Goal: Find specific page/section: Find specific page/section

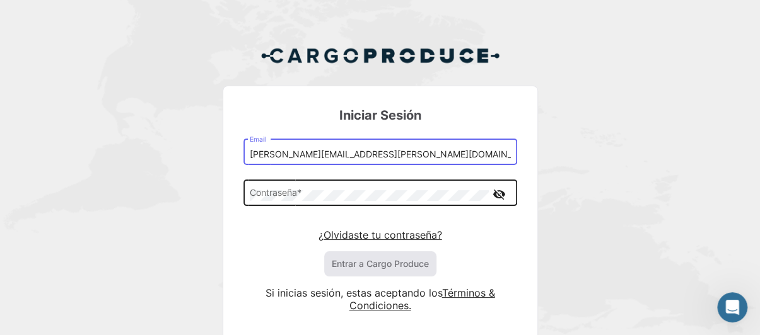
type input "[PERSON_NAME][EMAIL_ADDRESS][PERSON_NAME][DOMAIN_NAME]"
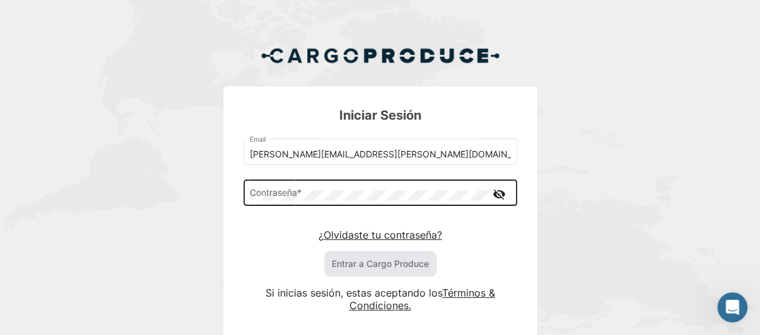
click at [291, 187] on div "Contraseña *" at bounding box center [369, 192] width 238 height 29
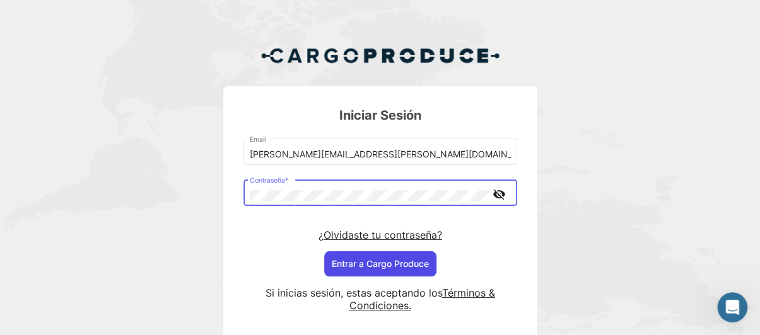
click at [373, 265] on button "Entrar a Cargo Produce" at bounding box center [380, 264] width 112 height 25
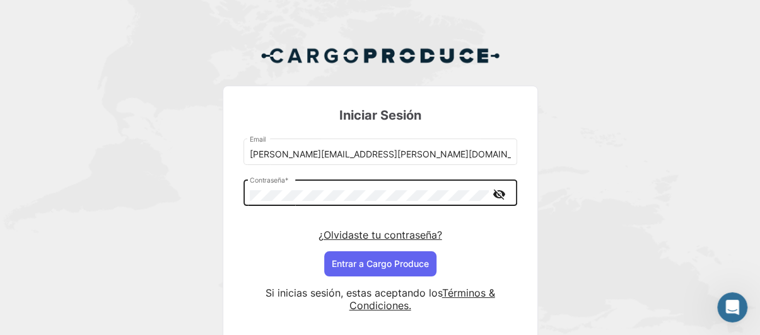
click at [342, 187] on div "Contraseña *" at bounding box center [369, 192] width 238 height 29
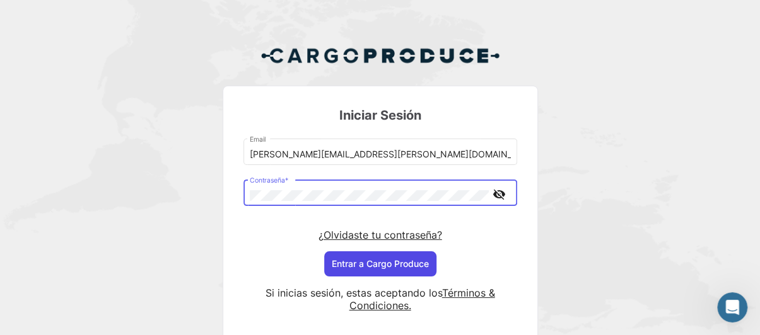
click at [368, 265] on button "Entrar a Cargo Produce" at bounding box center [380, 264] width 112 height 25
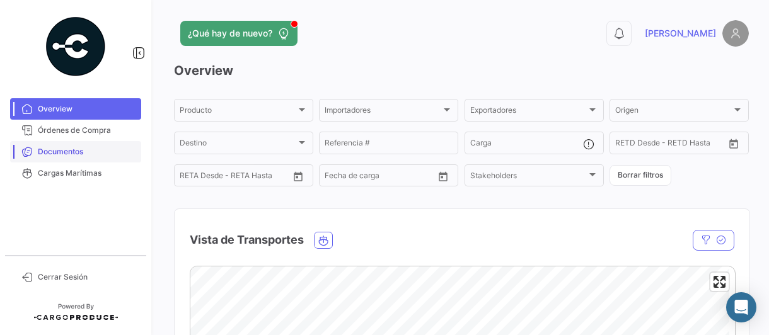
click at [62, 156] on span "Documentos" at bounding box center [87, 151] width 98 height 11
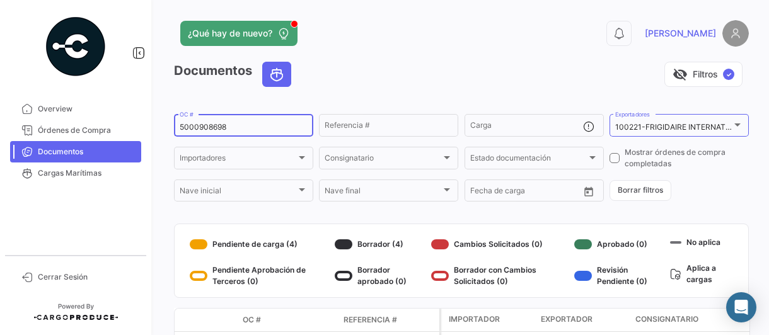
click at [257, 132] on input "5000908698" at bounding box center [244, 127] width 128 height 9
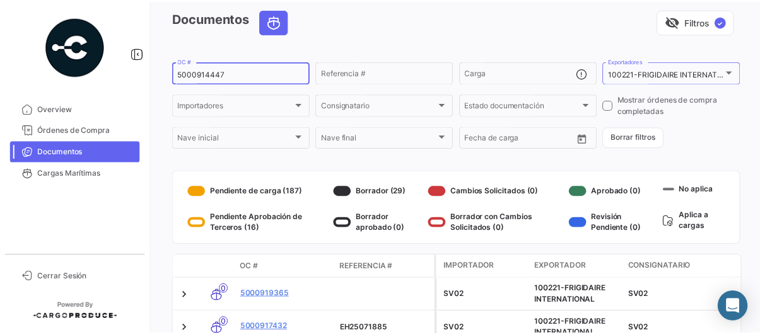
scroll to position [84, 0]
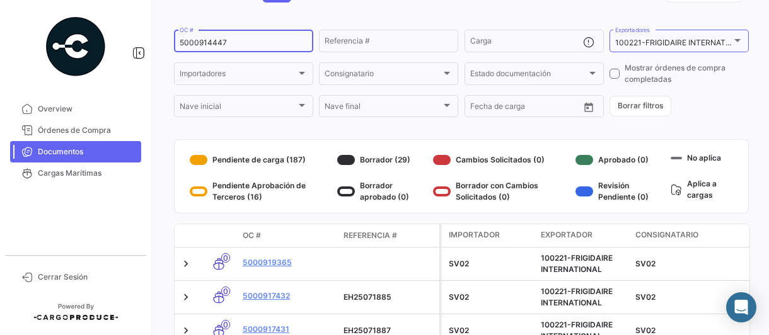
type input "5000914447"
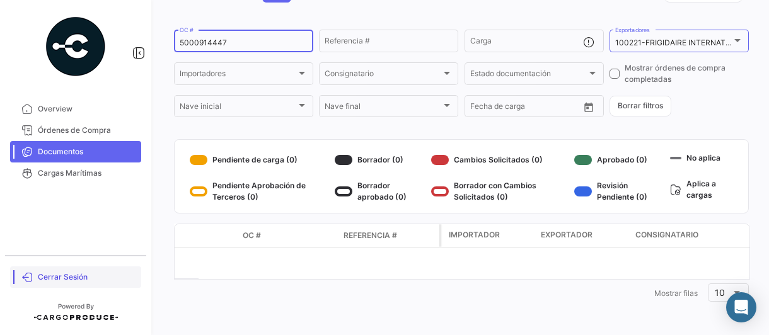
click at [75, 281] on span "Cerrar Sesión" at bounding box center [87, 277] width 98 height 11
